Goal: Task Accomplishment & Management: Use online tool/utility

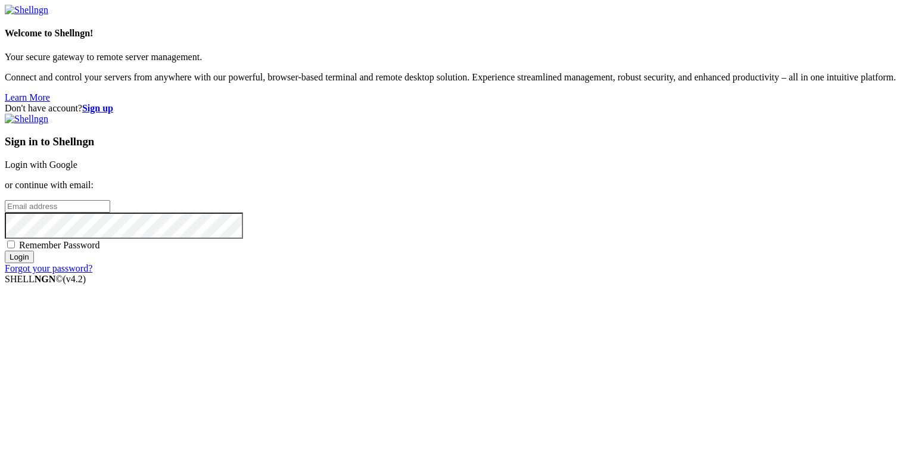
click at [110, 213] on input "email" at bounding box center [57, 206] width 105 height 13
click at [5, 211] on protonpass-control-67e3 at bounding box center [5, 206] width 0 height 10
type input "[EMAIL_ADDRESS][DOMAIN_NAME]"
click at [34, 263] on input "Login" at bounding box center [19, 257] width 29 height 13
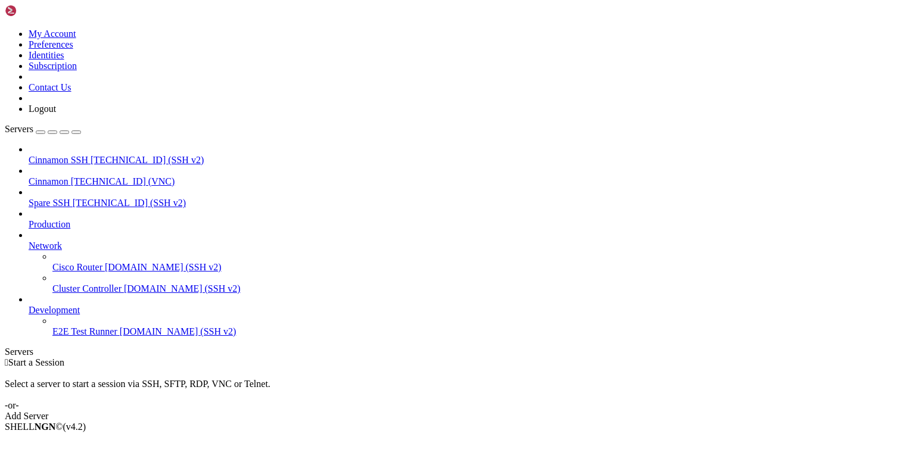
click at [57, 176] on span "Cinnamon" at bounding box center [49, 181] width 40 height 10
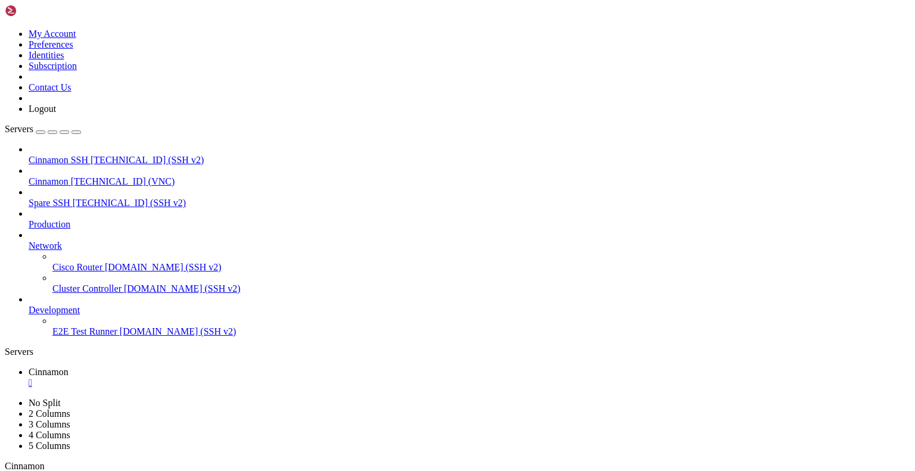
click at [217, 378] on div "" at bounding box center [470, 383] width 882 height 11
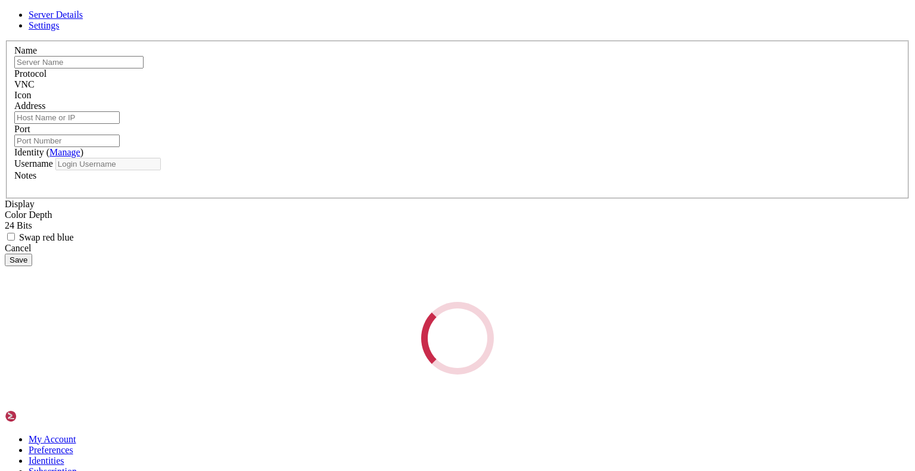
type input "Cinnamon"
type input "[TECHNICAL_ID]"
type input "6577"
type input "root"
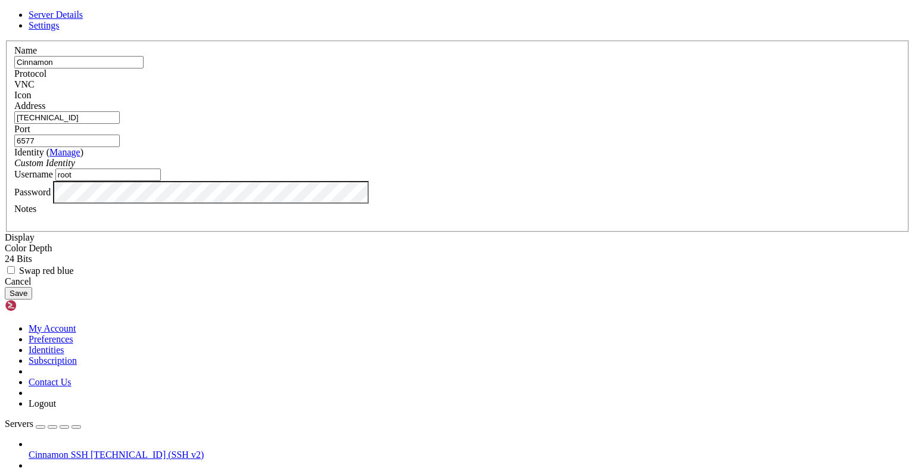
click at [60, 30] on span "Settings" at bounding box center [44, 25] width 31 height 10
click at [532, 287] on div "Cancel" at bounding box center [458, 282] width 906 height 11
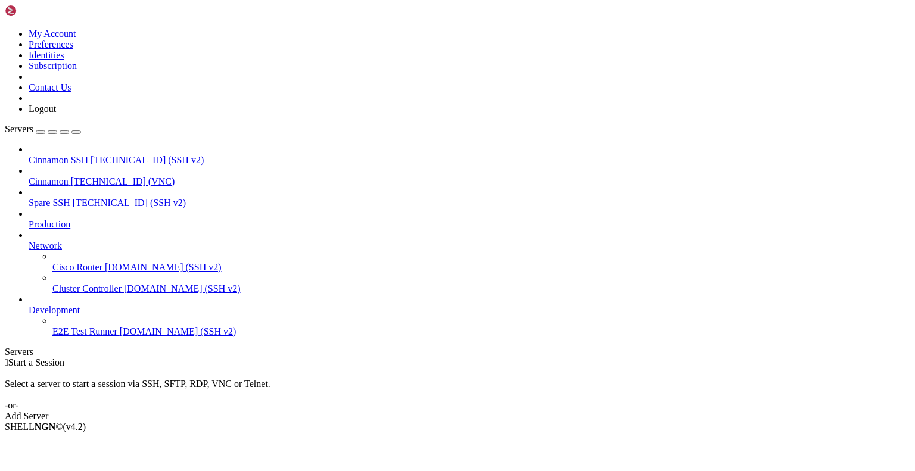
click at [340, 407] on div " Start a Session Select a server to start a session via SSH, SFTP, RDP, VNC or…" at bounding box center [458, 390] width 906 height 64
click at [5, 29] on icon at bounding box center [5, 29] width 0 height 0
click at [56, 114] on link "Logout" at bounding box center [42, 109] width 27 height 10
